Goal: Entertainment & Leisure: Consume media (video, audio)

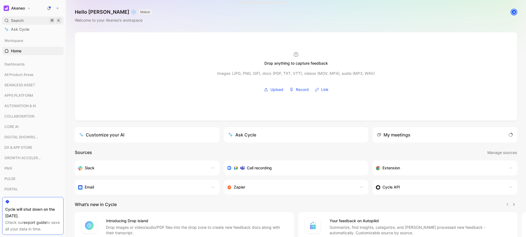
click at [26, 18] on div "Search ⌘ K" at bounding box center [32, 20] width 61 height 8
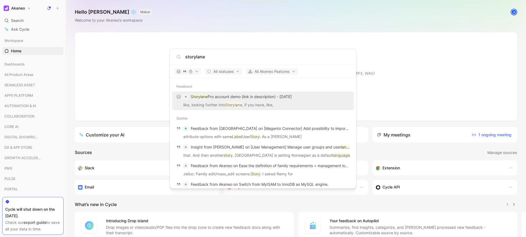
type input "storylane"
click at [292, 98] on p "Storylane Pro account demo (link in description) - [DATE]" at bounding box center [241, 96] width 101 height 7
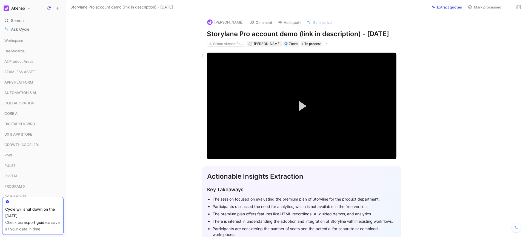
click at [307, 118] on button "Play Video" at bounding box center [301, 106] width 25 height 25
click at [279, 122] on video "Video Player" at bounding box center [302, 106] width 190 height 107
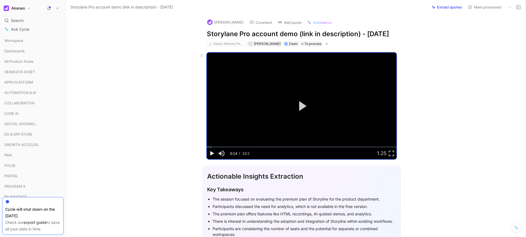
click at [211, 153] on span "Video Player" at bounding box center [212, 153] width 10 height 0
click at [222, 147] on div "02:42" at bounding box center [222, 147] width 0 height 1
click at [259, 144] on video "Video Player" at bounding box center [302, 106] width 190 height 107
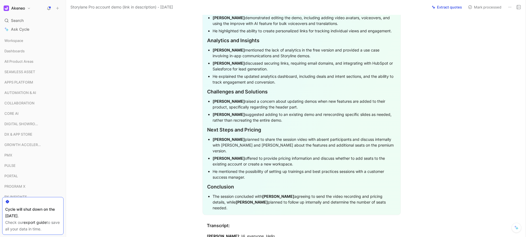
scroll to position [1171, 0]
